Goal: Task Accomplishment & Management: Use online tool/utility

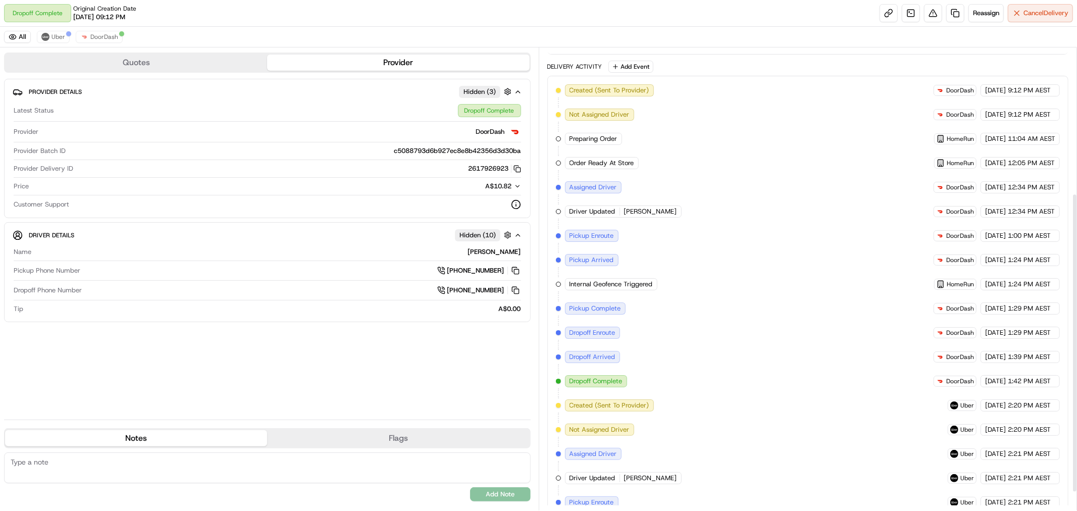
scroll to position [253, 0]
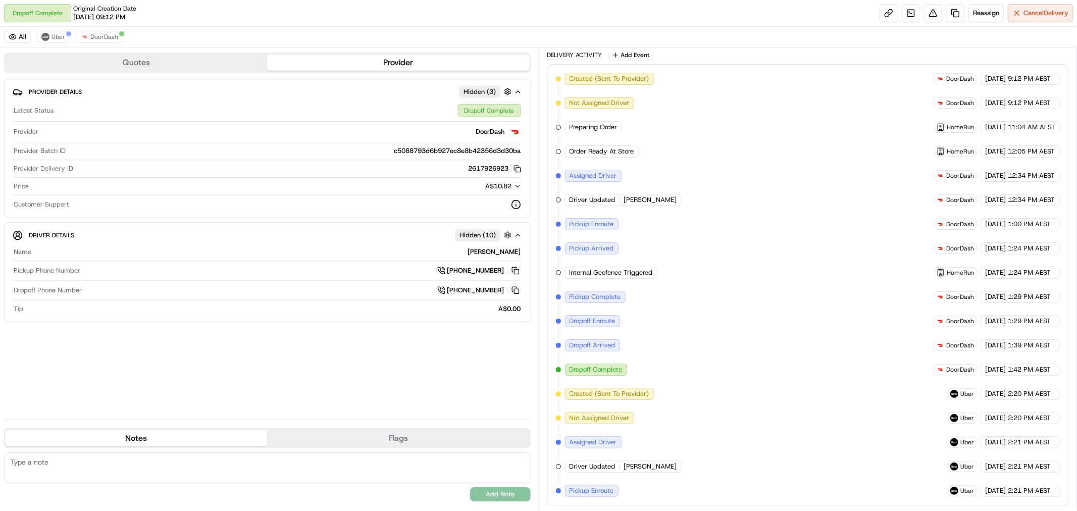
click at [640, 467] on span "[PERSON_NAME]" at bounding box center [650, 466] width 53 height 9
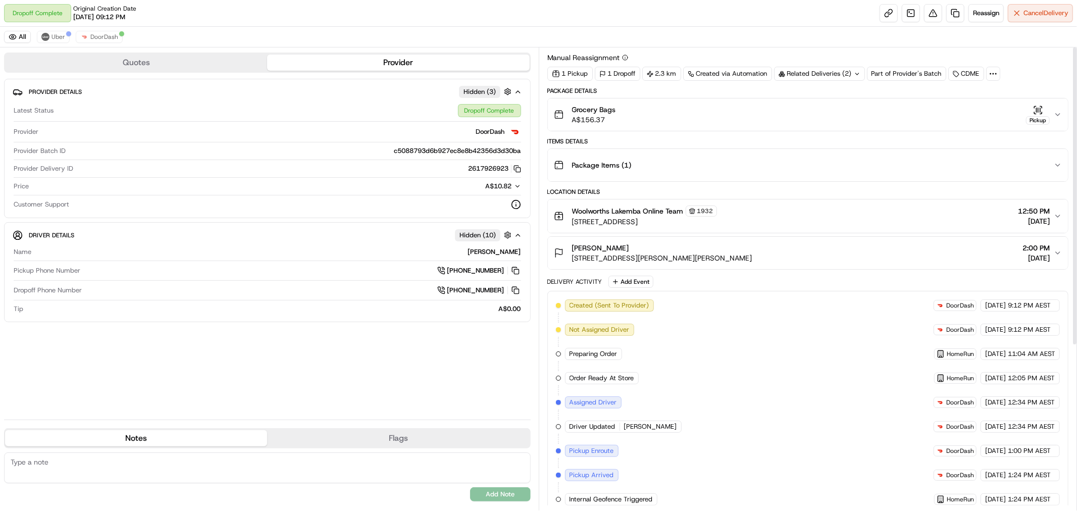
scroll to position [0, 0]
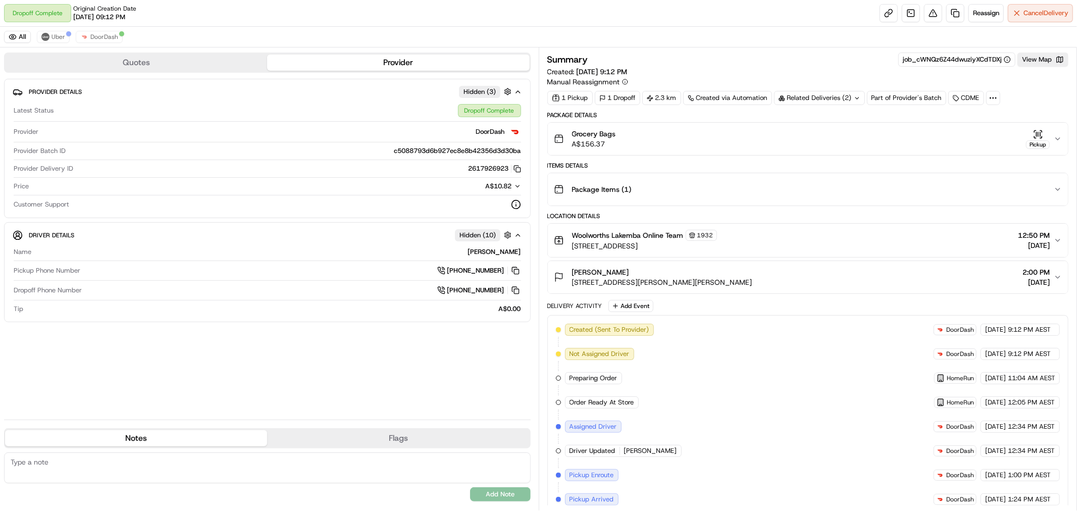
click at [609, 98] on div "1 Dropoff" at bounding box center [617, 98] width 45 height 14
click at [571, 99] on div "1 Pickup" at bounding box center [569, 98] width 45 height 14
click at [627, 190] on span "Package Items ( 1 )" at bounding box center [602, 189] width 60 height 10
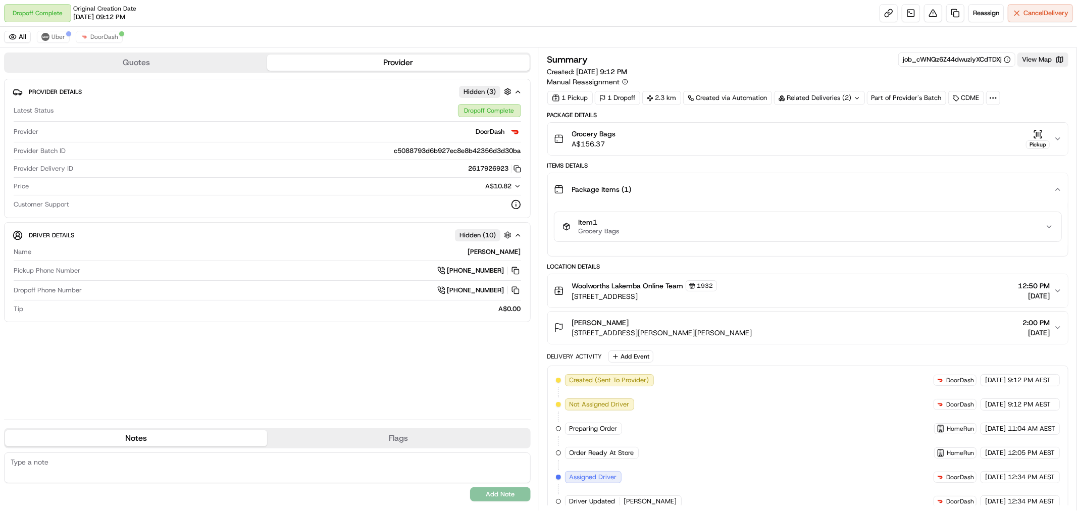
click at [645, 220] on div "Item 1 Grocery Bags" at bounding box center [804, 226] width 483 height 17
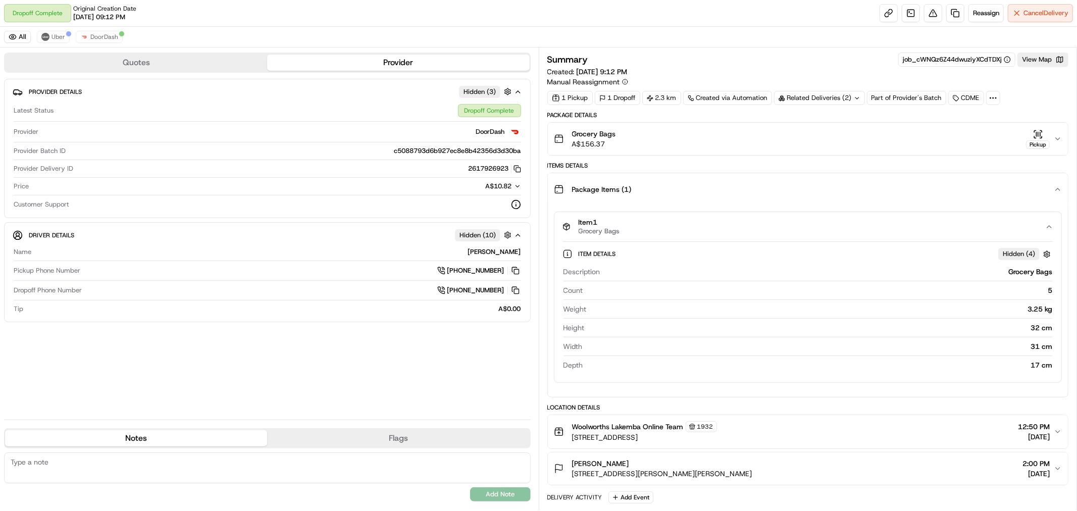
click at [1046, 223] on button "Item 1 Grocery Bags" at bounding box center [807, 226] width 507 height 29
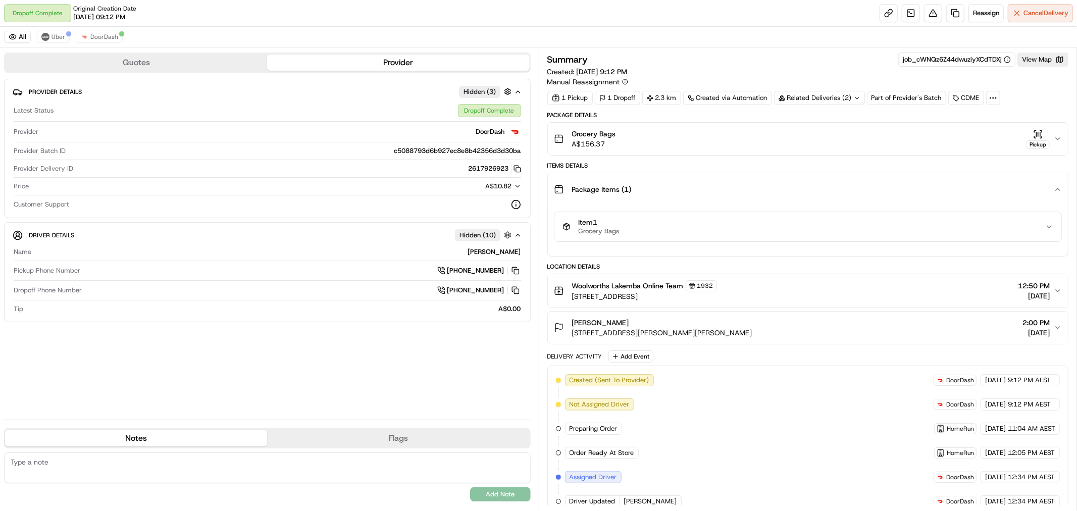
click at [1053, 325] on div "Jake Amaro 1B Reginald Ave, Belmore, NSW 2192, AU 2:00 PM 18/09/2025" at bounding box center [804, 328] width 500 height 20
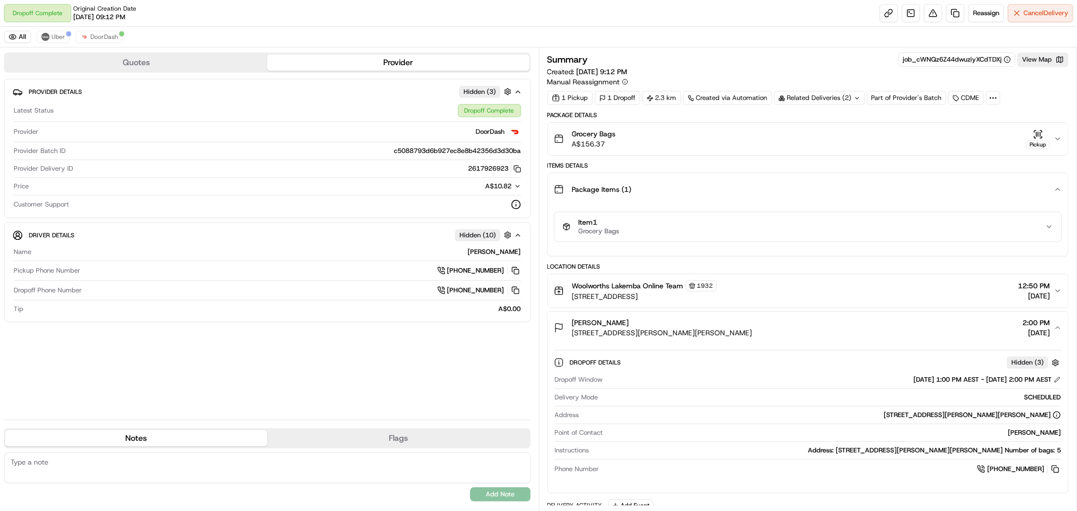
click at [1055, 322] on button "Jake Amaro 1B Reginald Ave, Belmore, NSW 2192, AU 2:00 PM 18/09/2025" at bounding box center [808, 328] width 521 height 32
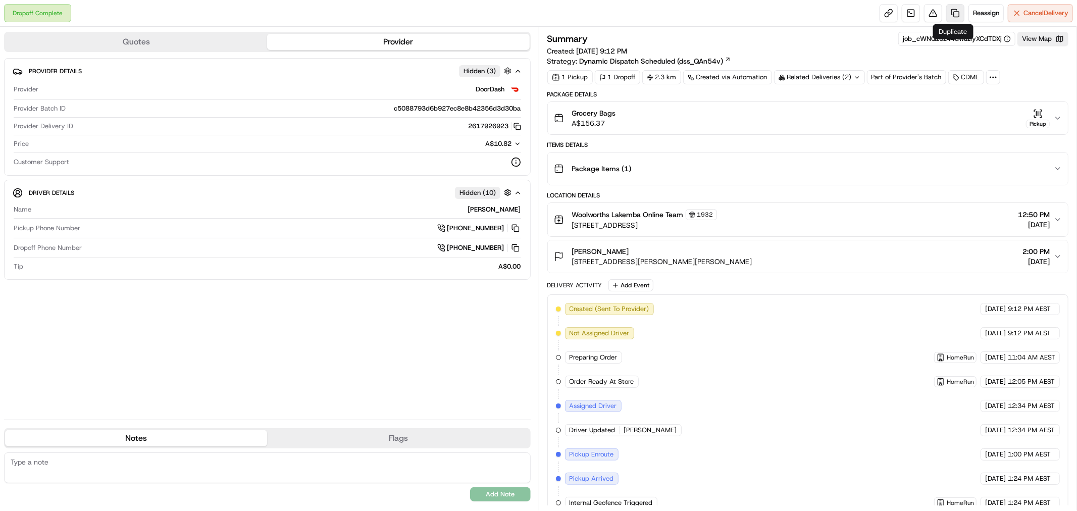
click at [955, 14] on link at bounding box center [955, 13] width 18 height 18
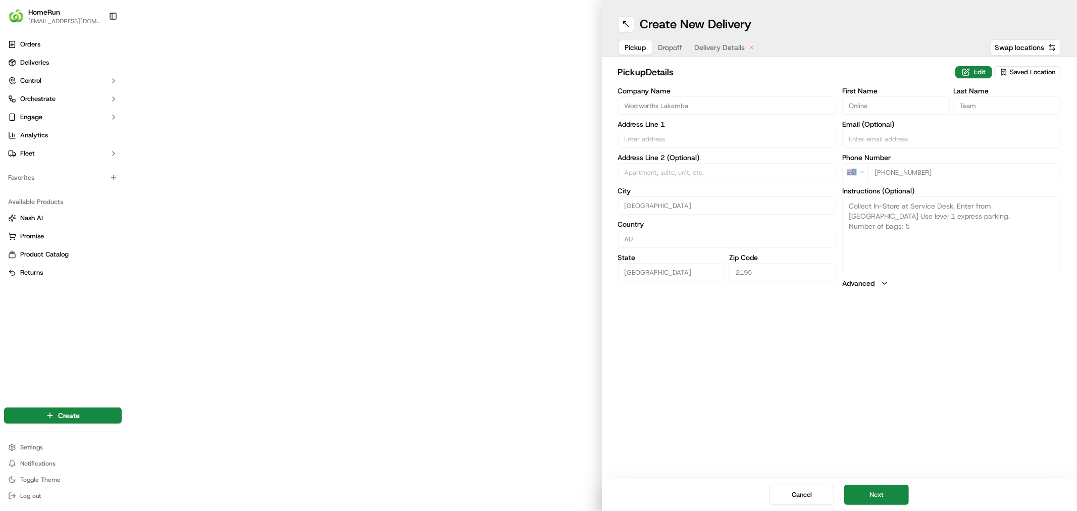
type input "[STREET_ADDRESS]"
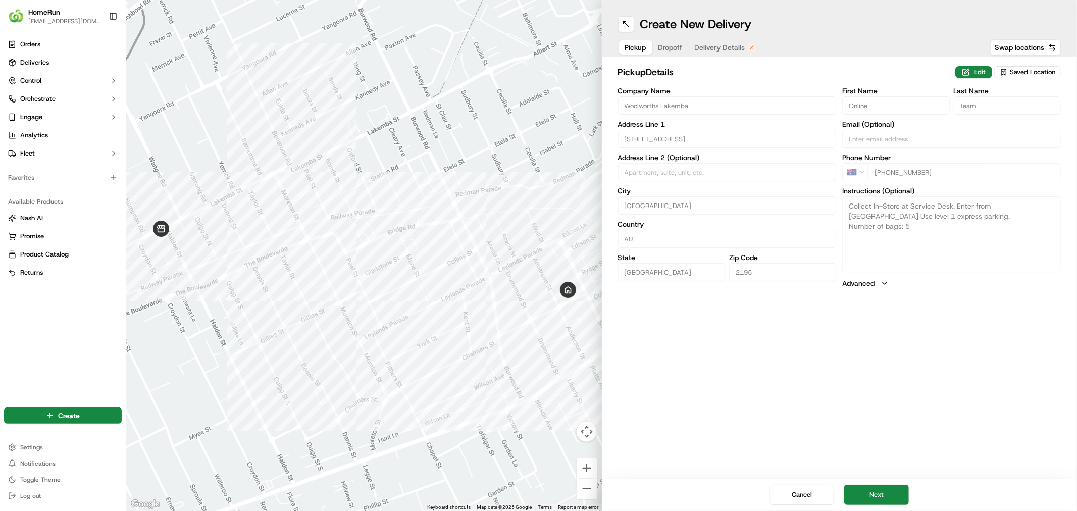
click at [518, 94] on div at bounding box center [364, 255] width 476 height 511
click at [249, 76] on div at bounding box center [364, 255] width 476 height 511
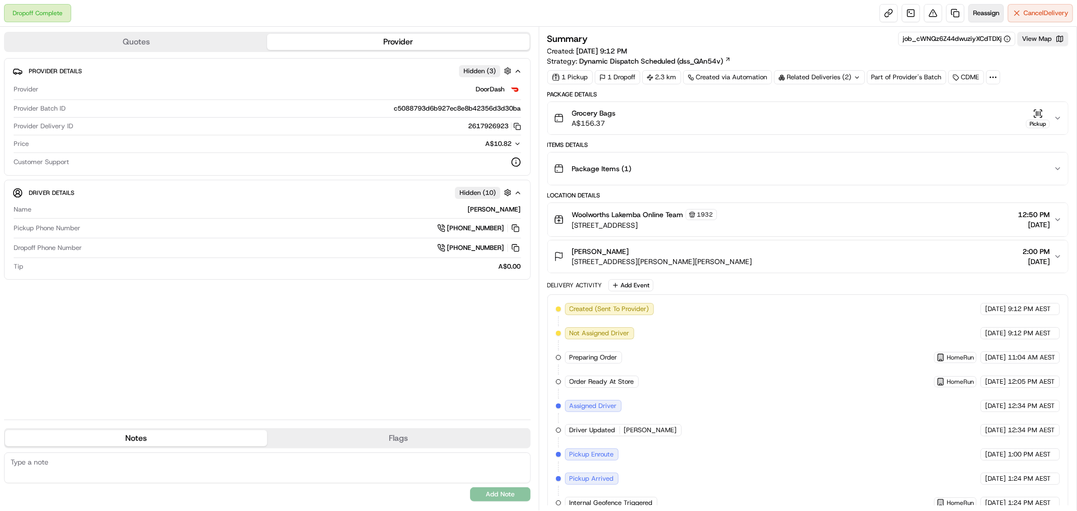
click at [989, 10] on span "Reassign" at bounding box center [986, 13] width 26 height 9
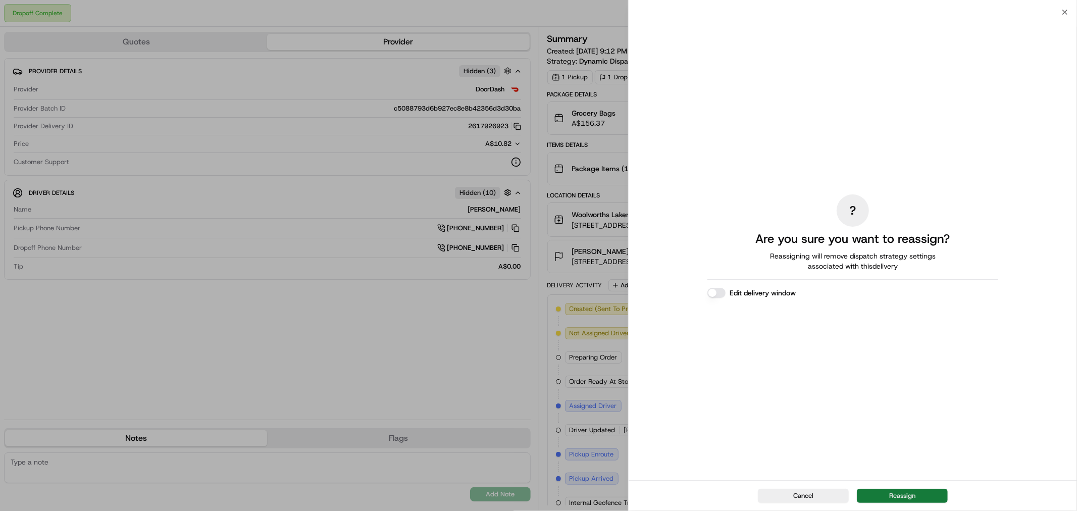
click at [889, 493] on button "Reassign" at bounding box center [902, 496] width 91 height 14
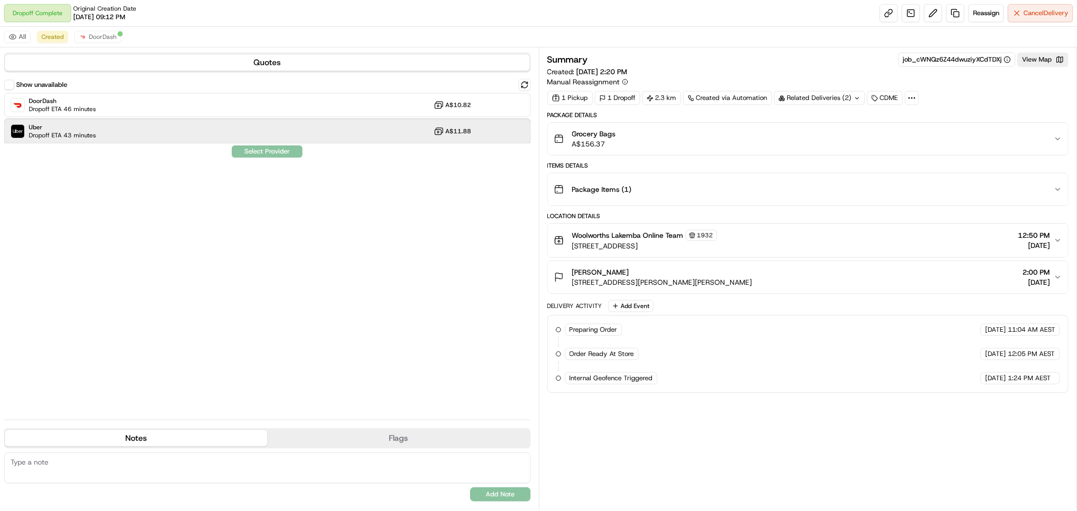
click at [298, 126] on div "Uber Dropoff ETA 43 minutes A$11.88" at bounding box center [267, 131] width 527 height 24
click at [280, 151] on button "Assign Provider" at bounding box center [267, 151] width 72 height 12
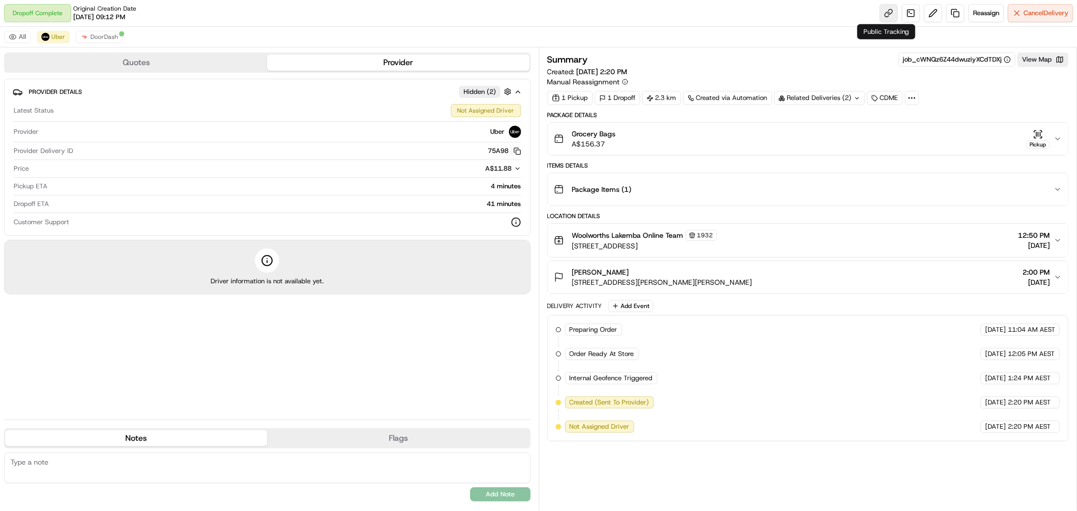
click at [880, 15] on link at bounding box center [889, 13] width 18 height 18
click at [889, 19] on link at bounding box center [889, 13] width 18 height 18
click at [1037, 138] on icon "button" at bounding box center [1038, 137] width 2 height 2
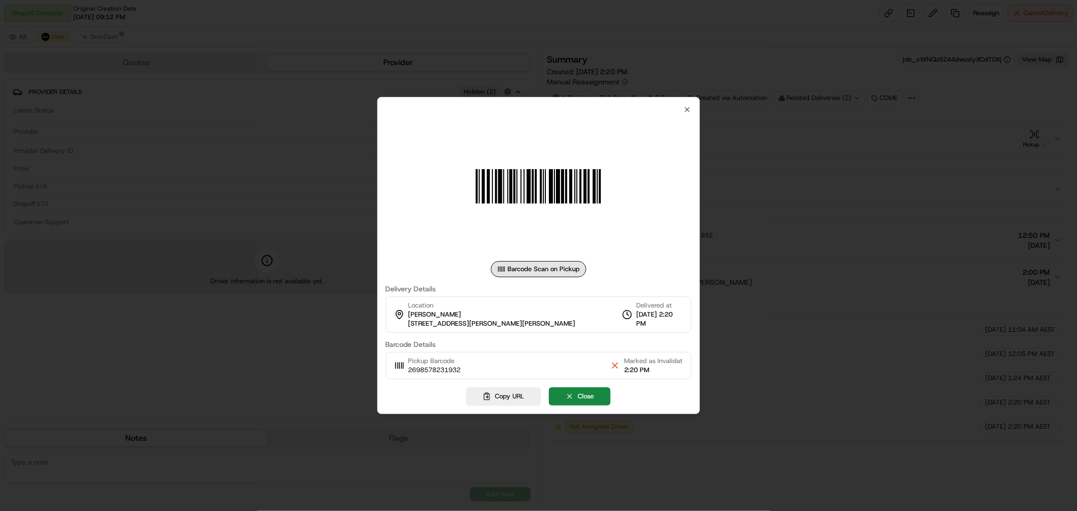
click at [682, 107] on div "Barcode Scan on Pickup Delivery Details Location [PERSON_NAME] [STREET_ADDRESS]…" at bounding box center [539, 243] width 306 height 274
click at [685, 107] on icon "button" at bounding box center [687, 110] width 8 height 8
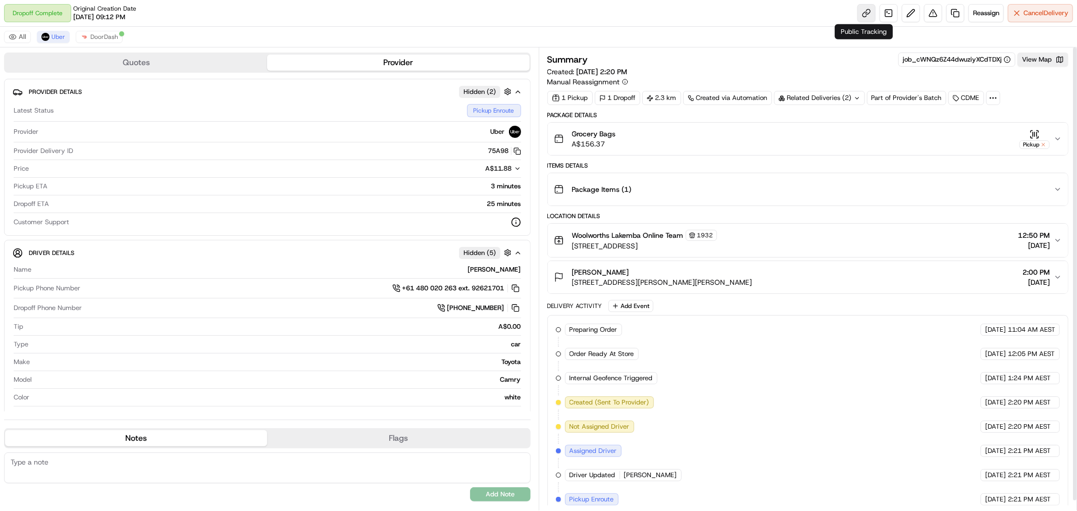
click at [862, 15] on link at bounding box center [866, 13] width 18 height 18
click at [866, 13] on link at bounding box center [866, 13] width 18 height 18
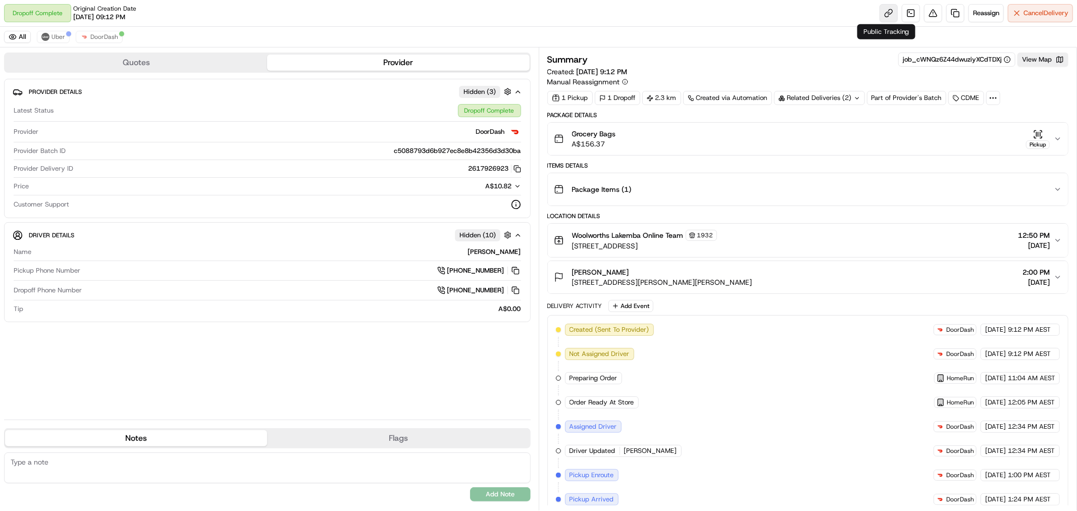
click at [880, 14] on link at bounding box center [889, 13] width 18 height 18
click at [1059, 137] on icon "button" at bounding box center [1058, 139] width 8 height 8
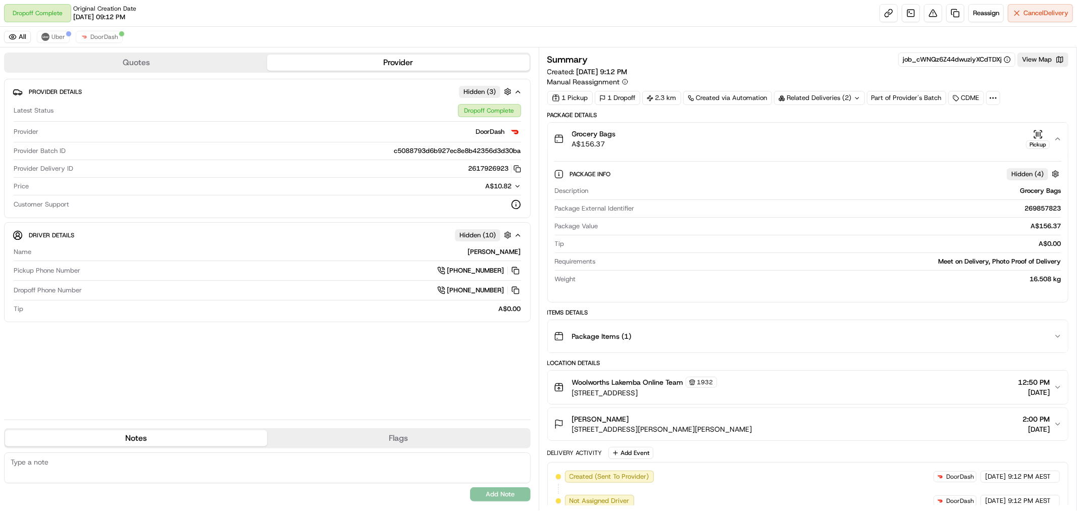
click at [996, 101] on icon at bounding box center [993, 97] width 9 height 9
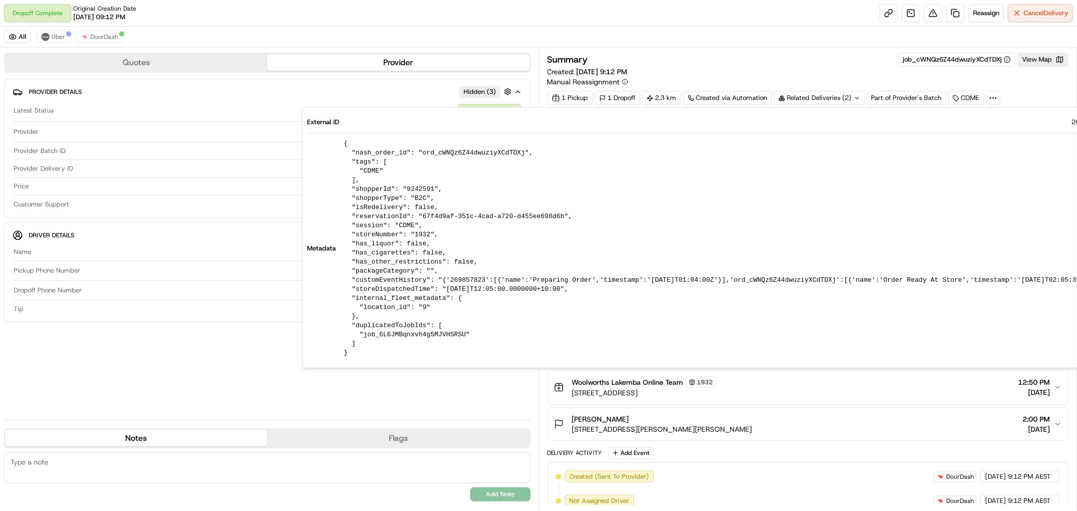
click at [730, 71] on div "Summary job_cWNQz6Z44dwuziyXCdTDXj View Map Created: 17/09/2025 9:12 PM Manual …" at bounding box center [808, 70] width 522 height 34
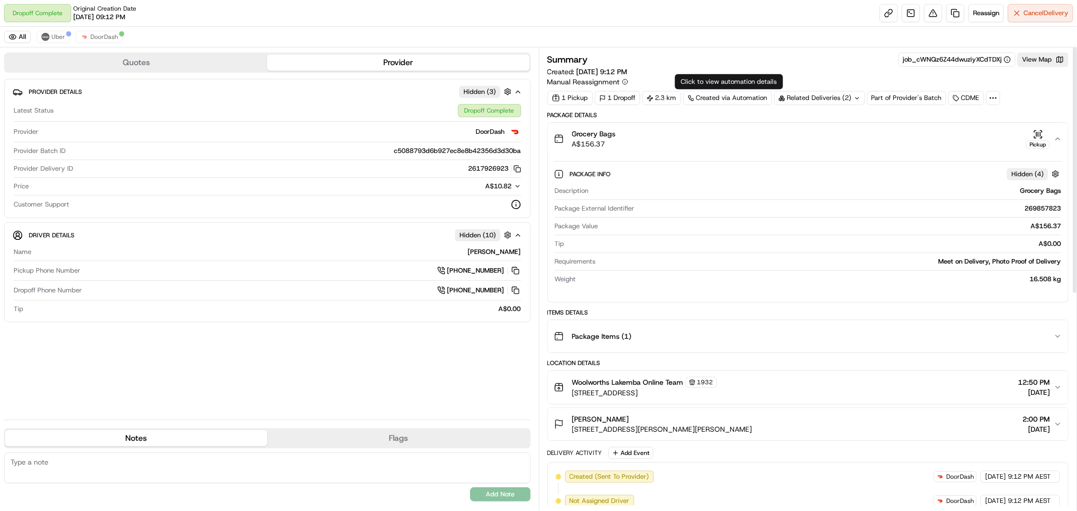
click at [706, 71] on div "Summary job_cWNQz6Z44dwuziyXCdTDXj View Map Created: 17/09/2025 9:12 PM Manual …" at bounding box center [808, 70] width 522 height 34
click at [709, 71] on div "Summary job_cWNQz6Z44dwuziyXCdTDXj View Map Created: 17/09/2025 9:12 PM Manual …" at bounding box center [808, 70] width 522 height 34
click at [680, 147] on div "Grocery Bags A$156.37 Pickup" at bounding box center [804, 139] width 500 height 20
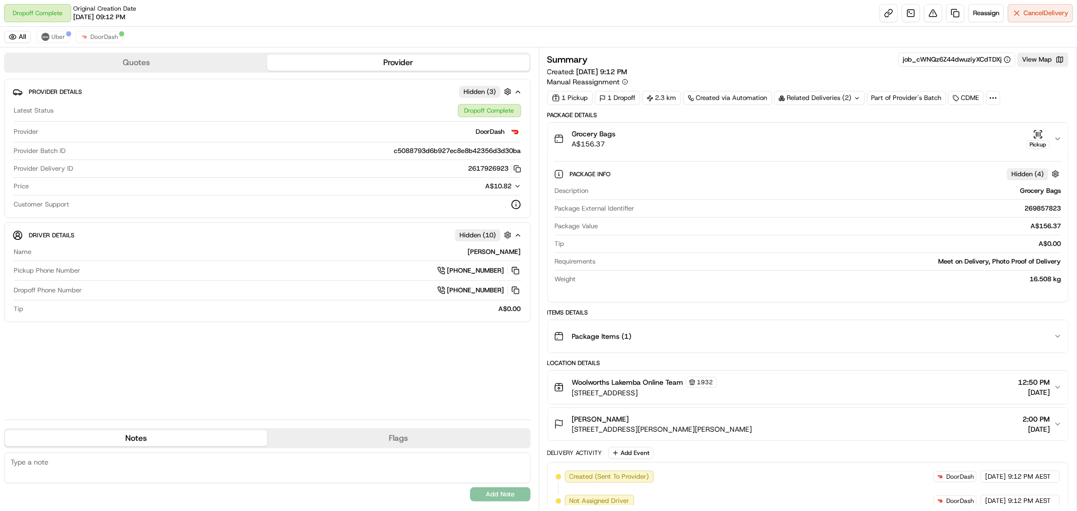
click at [680, 147] on div "Grocery Bags A$156.37 Pickup" at bounding box center [804, 139] width 500 height 20
click at [681, 147] on div "Grocery Bags A$156.37 Pickup" at bounding box center [804, 139] width 500 height 20
click at [880, 18] on link at bounding box center [889, 13] width 18 height 18
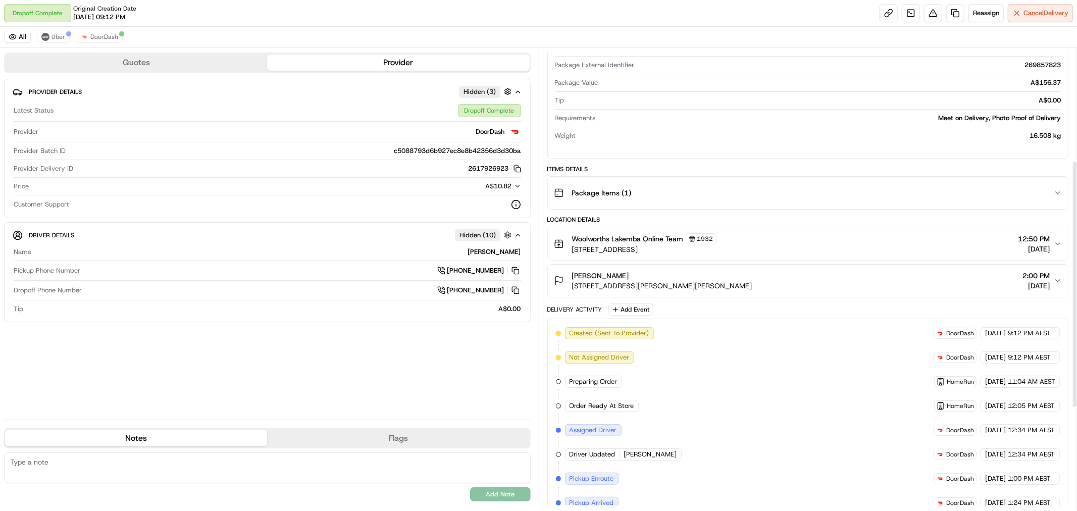
scroll to position [63, 0]
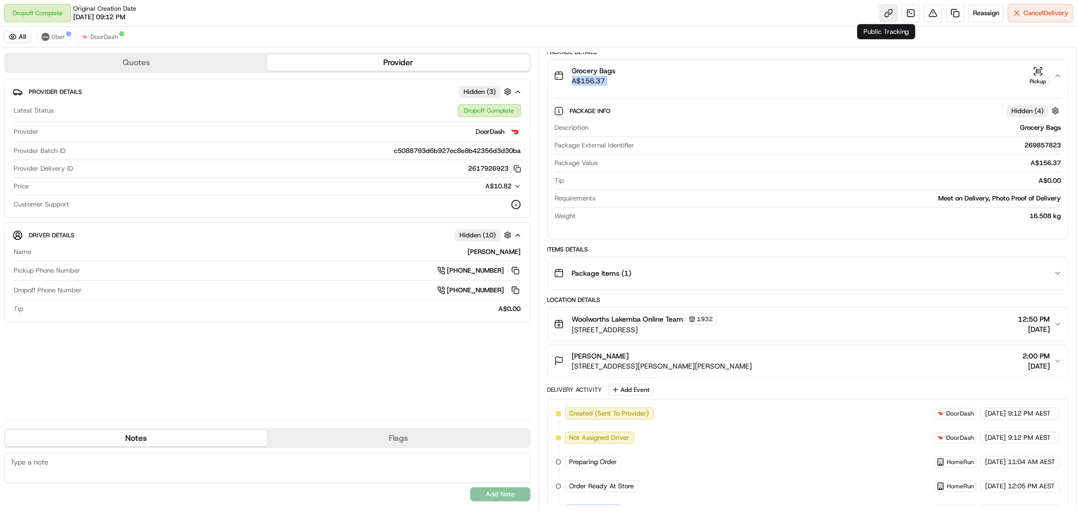
click at [883, 13] on link at bounding box center [889, 13] width 18 height 18
